Goal: Information Seeking & Learning: Learn about a topic

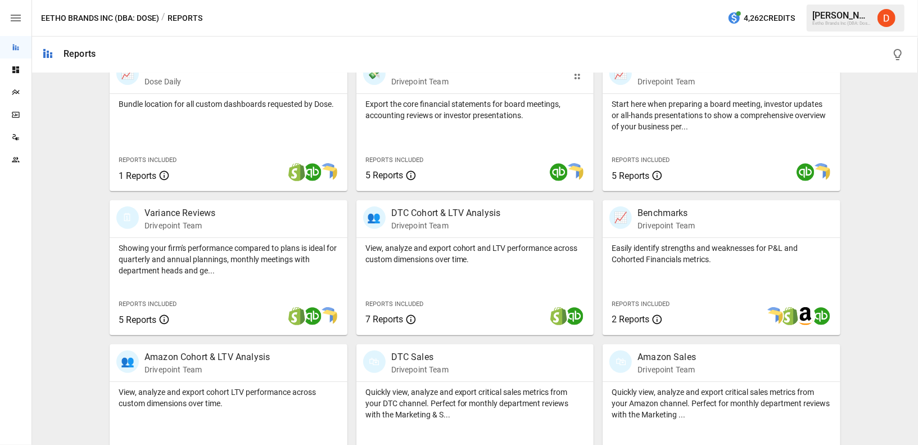
scroll to position [242, 0]
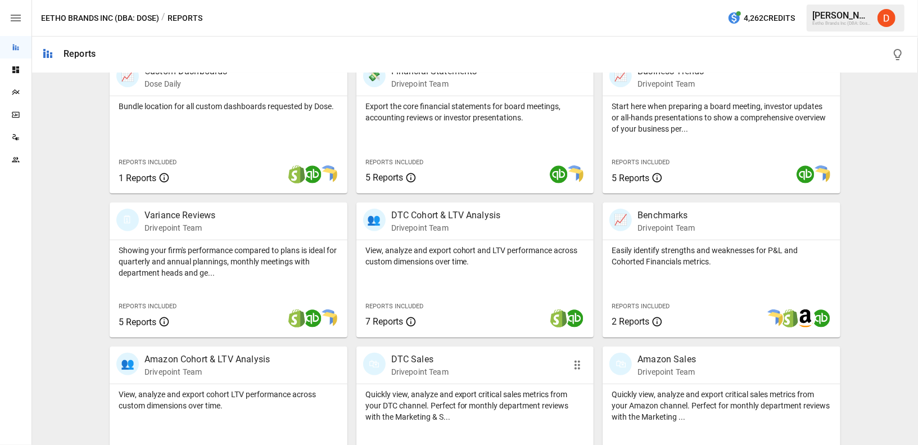
click at [410, 356] on p "DTC Sales" at bounding box center [419, 359] width 57 height 13
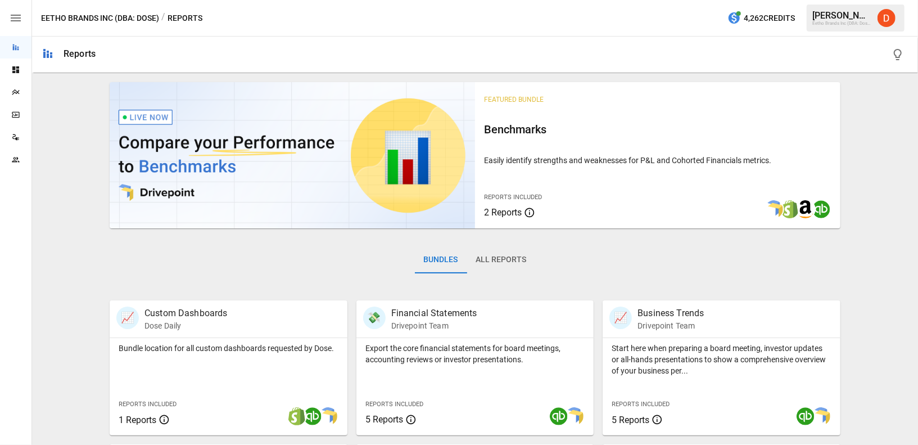
scroll to position [206, 0]
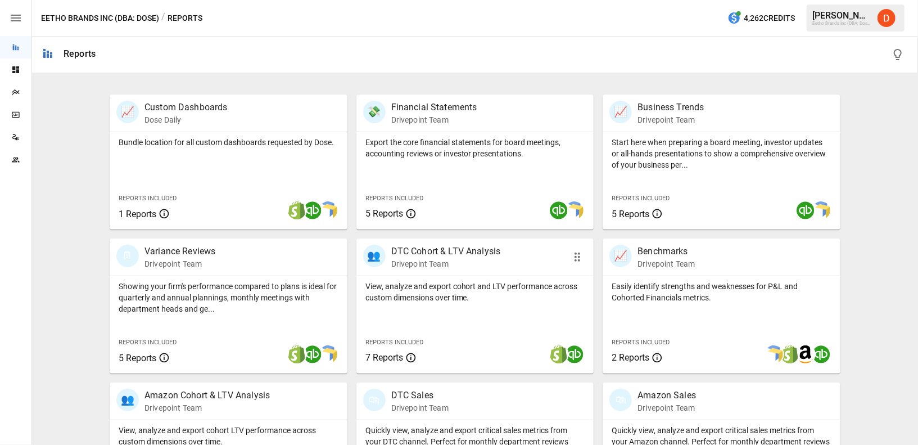
click at [435, 251] on p "DTC Cohort & LTV Analysis" at bounding box center [446, 251] width 110 height 13
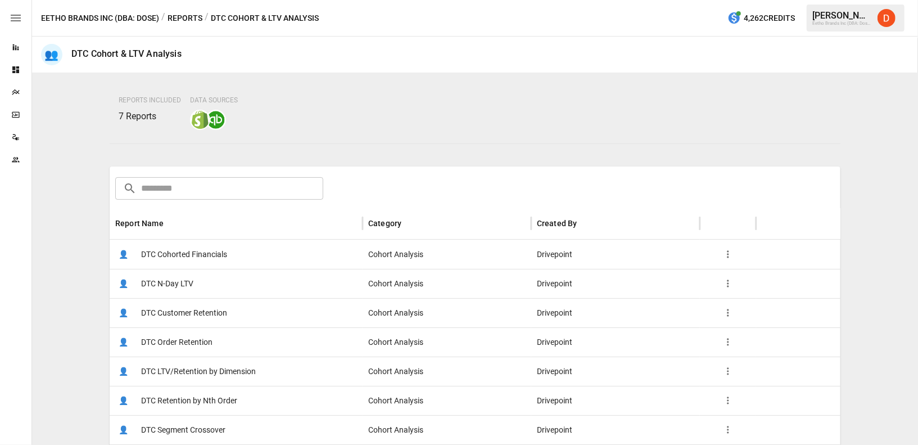
scroll to position [76, 0]
click at [184, 307] on span "DTC Customer Retention" at bounding box center [184, 313] width 86 height 29
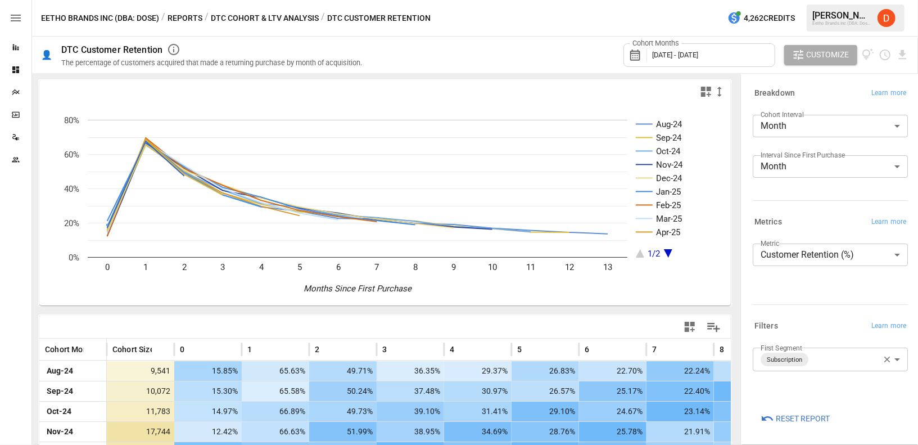
click at [814, 0] on body "Reports Dashboards Plans SmartModel ™ Data Sources Team Eetho Brands Inc (DBA: …" at bounding box center [459, 0] width 918 height 0
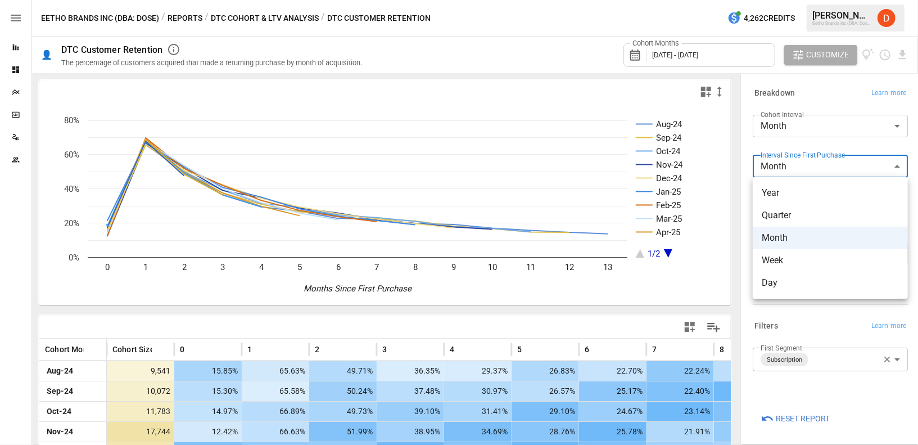
click at [792, 127] on div at bounding box center [459, 222] width 918 height 445
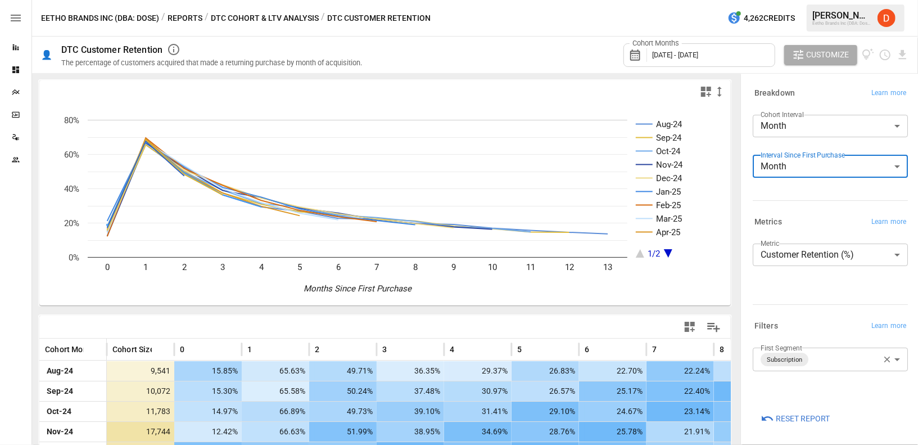
click at [805, 0] on body "Reports Dashboards Plans SmartModel ™ Data Sources Team Eetho Brands Inc (DBA: …" at bounding box center [459, 0] width 918 height 0
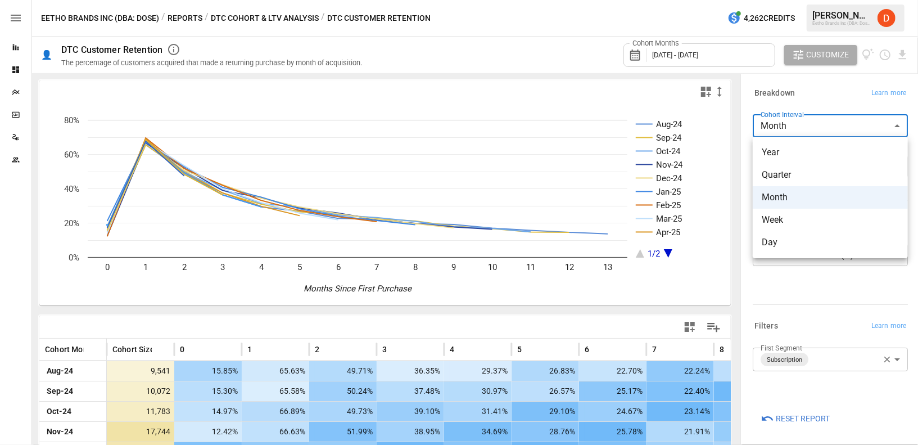
click at [602, 55] on div at bounding box center [459, 222] width 918 height 445
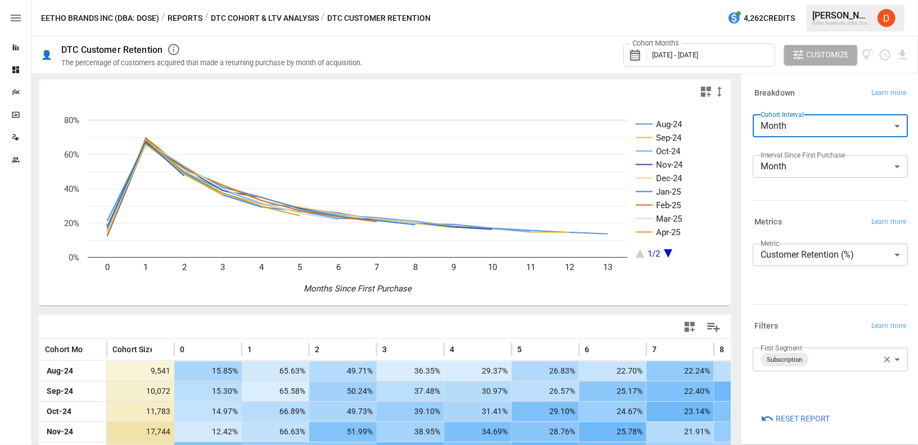
click at [192, 11] on button "Reports" at bounding box center [185, 18] width 35 height 14
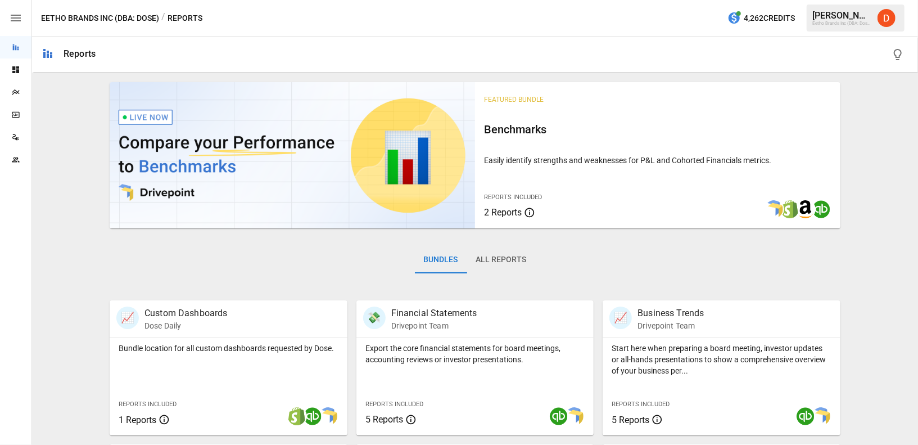
scroll to position [209, 0]
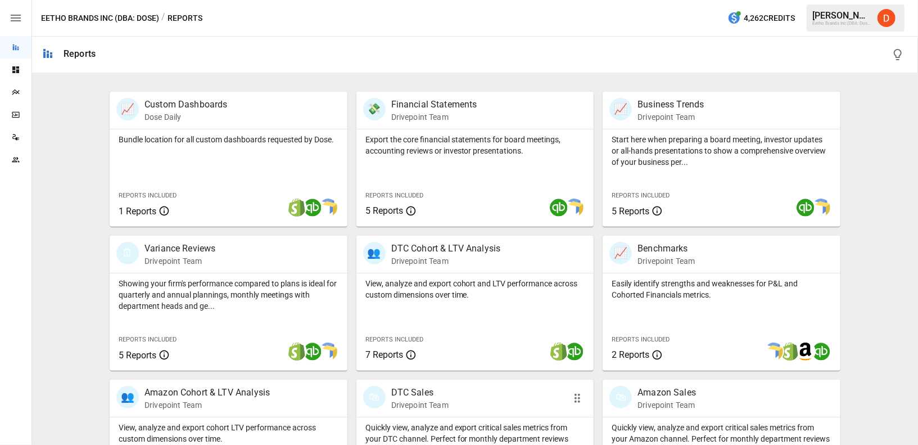
click at [412, 392] on p "DTC Sales" at bounding box center [419, 392] width 57 height 13
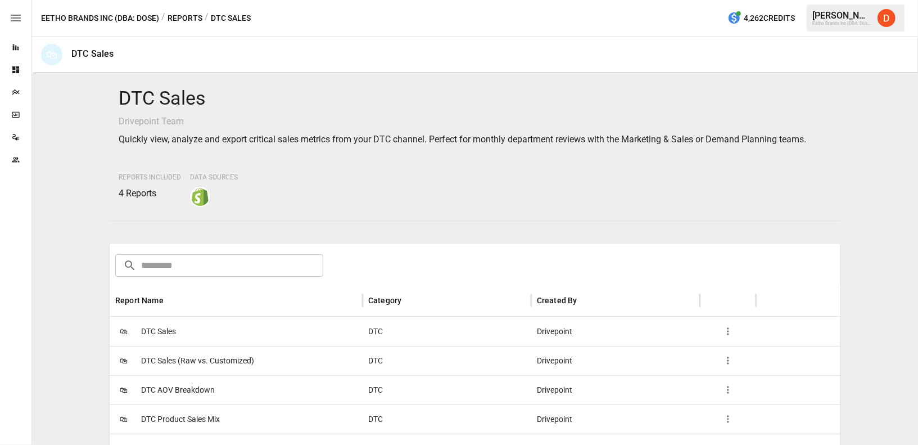
click at [166, 328] on span "DTC Sales" at bounding box center [158, 331] width 35 height 29
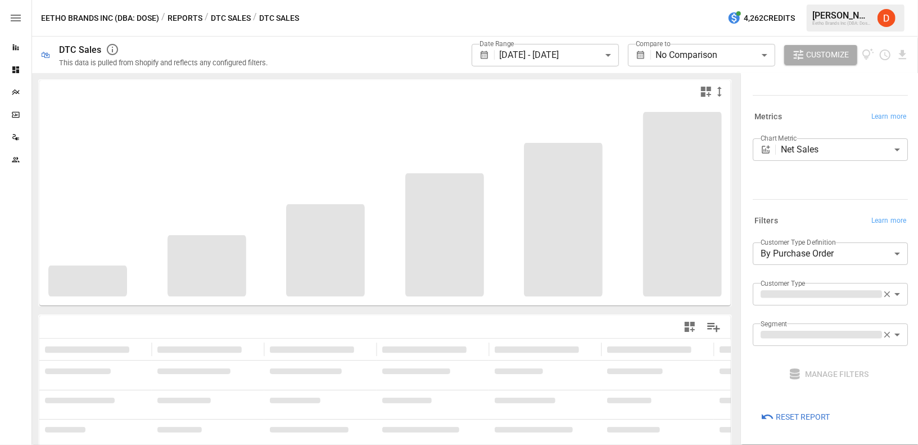
scroll to position [79, 0]
click at [814, 0] on body "**********" at bounding box center [459, 0] width 918 height 0
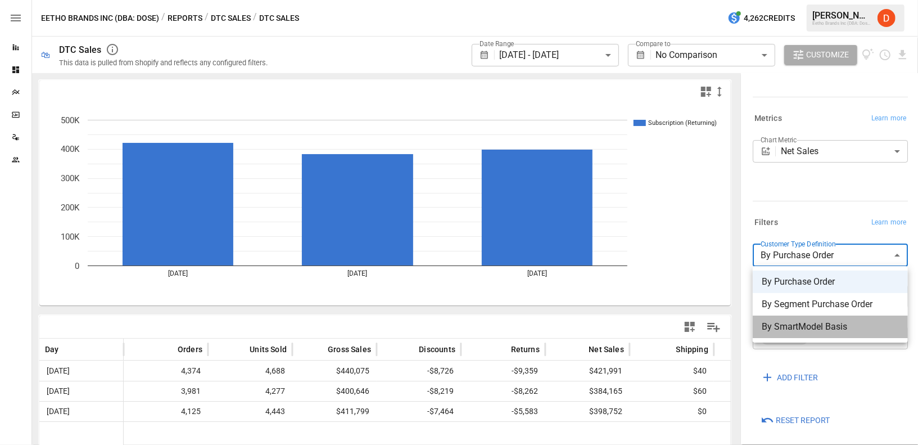
click at [804, 324] on span "By SmartModel Basis" at bounding box center [830, 326] width 137 height 13
type input "**********"
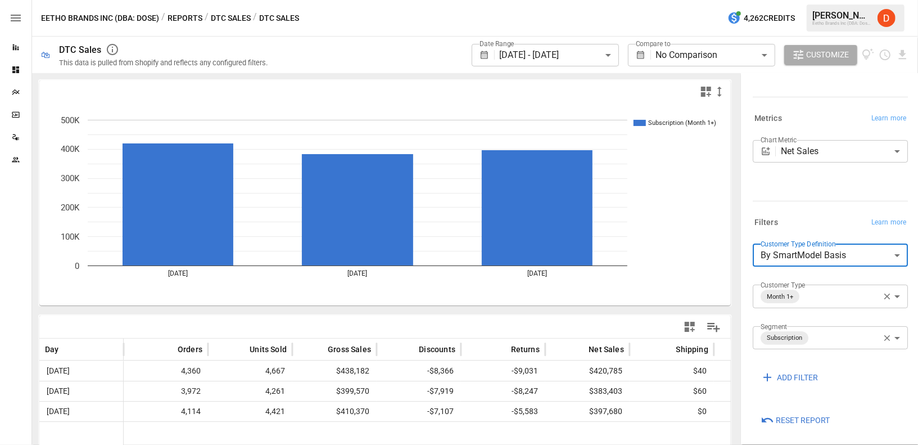
click at [821, 0] on body "**********" at bounding box center [459, 0] width 918 height 0
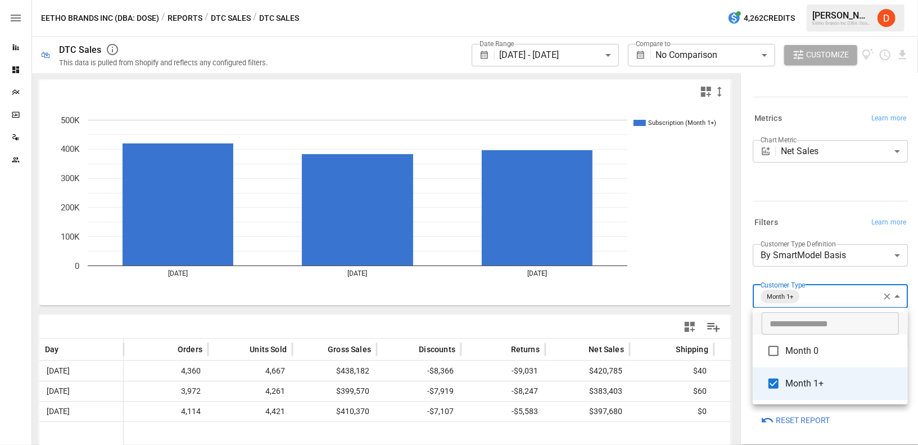
click at [851, 274] on div at bounding box center [459, 222] width 918 height 445
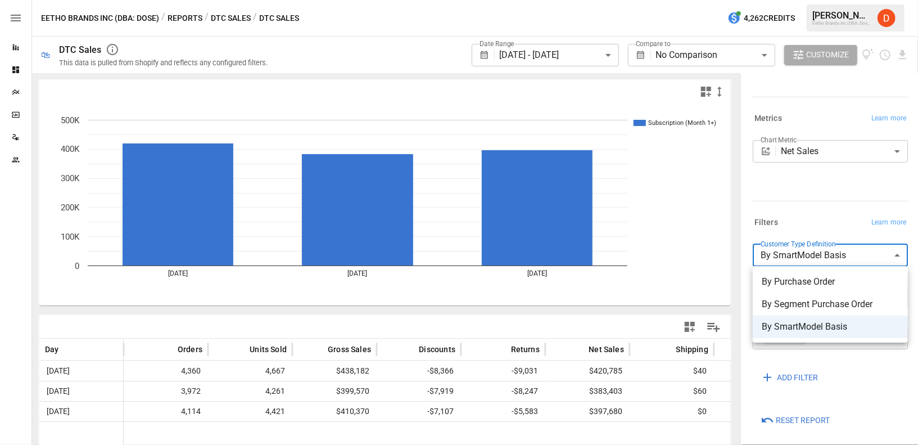
click at [834, 0] on body "**********" at bounding box center [459, 0] width 918 height 0
click at [820, 245] on div at bounding box center [459, 222] width 918 height 445
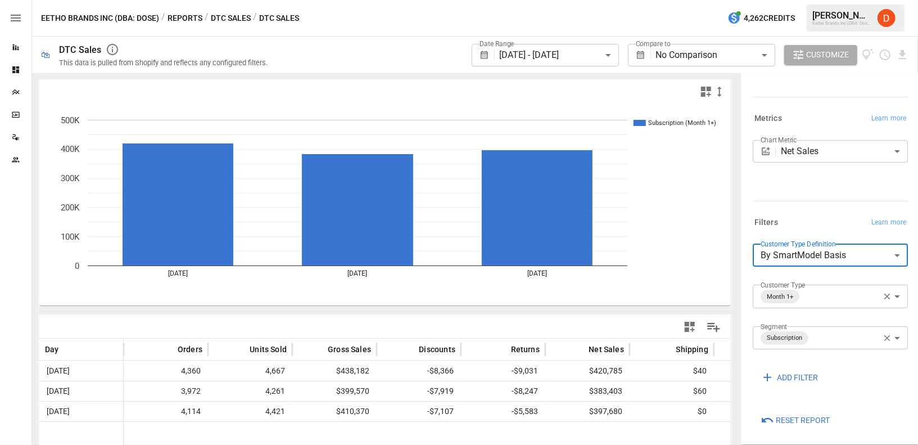
click at [811, 216] on div "Filters Learn more" at bounding box center [830, 223] width 155 height 16
